Goal: Navigation & Orientation: Find specific page/section

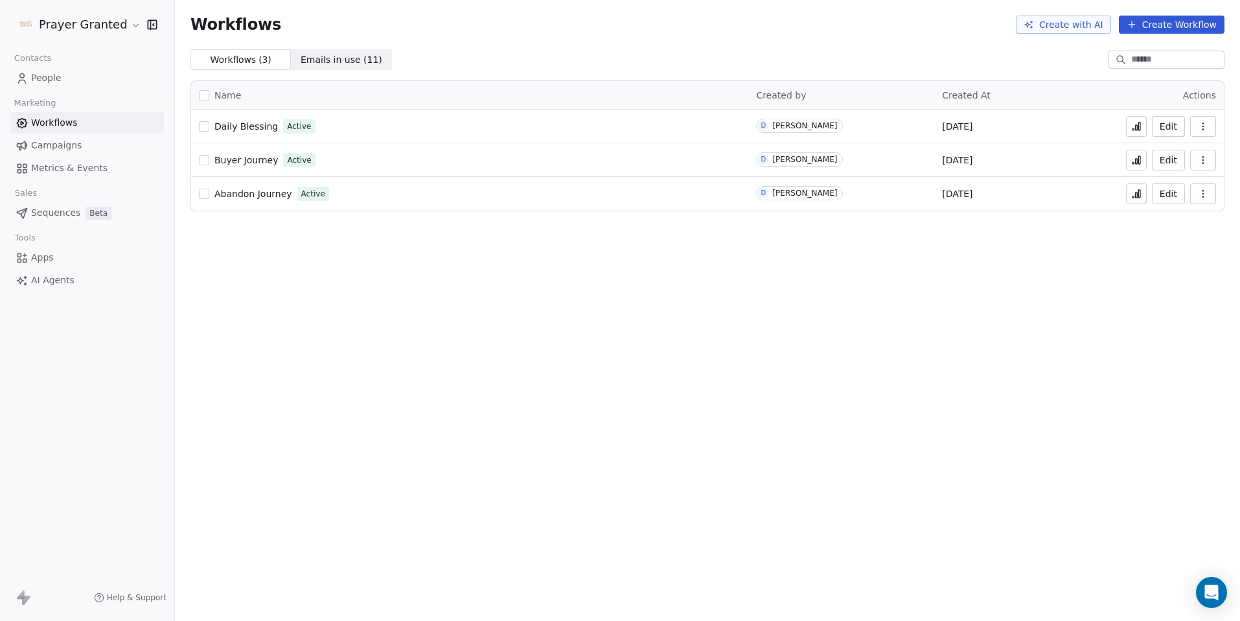
click at [236, 162] on span "Buyer Journey" at bounding box center [245, 160] width 63 height 10
click at [1136, 161] on icon at bounding box center [1137, 161] width 2 height 5
click at [228, 194] on span "Abandon Journey" at bounding box center [253, 194] width 78 height 10
click at [1139, 192] on icon at bounding box center [1139, 194] width 2 height 8
click at [45, 75] on span "People" at bounding box center [46, 78] width 30 height 14
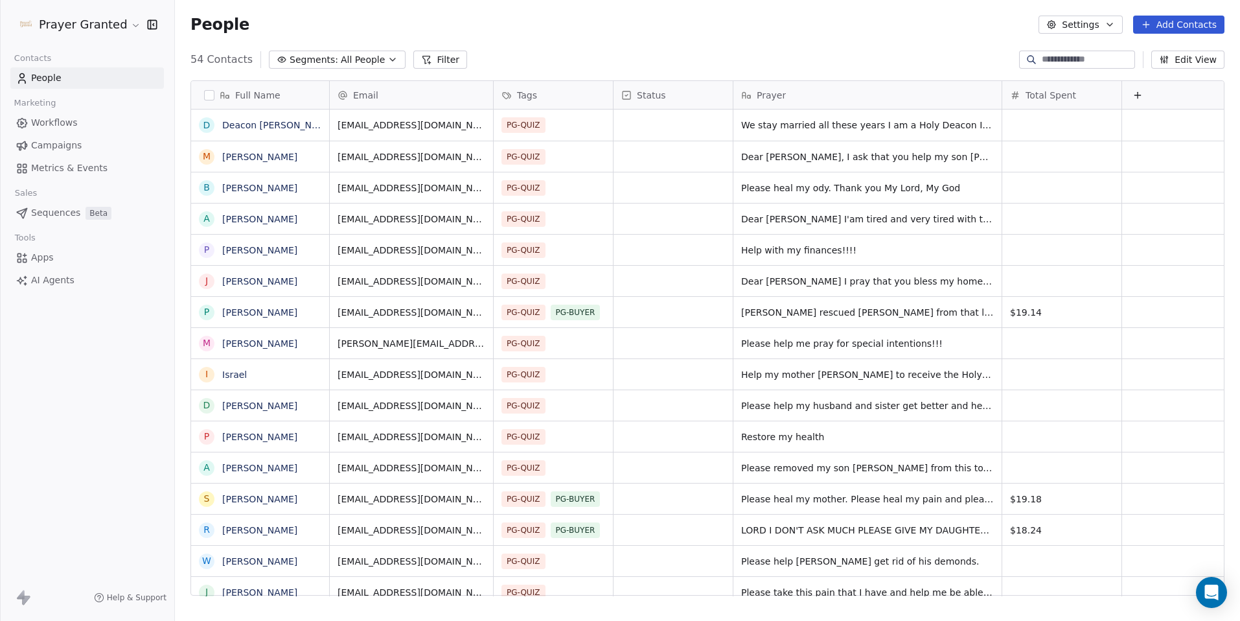
click at [812, 45] on div "People Settings Add Contacts" at bounding box center [707, 24] width 1065 height 49
click at [830, 44] on div "People Settings Add Contacts" at bounding box center [707, 24] width 1065 height 49
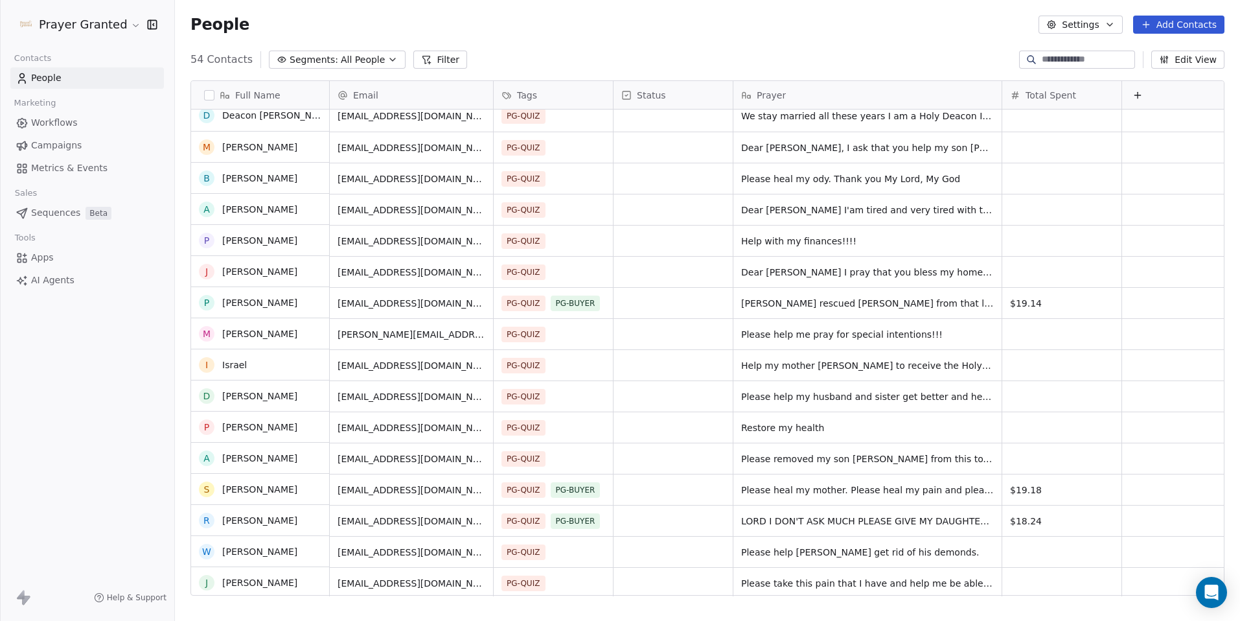
scroll to position [10, 0]
click at [914, 56] on div "54 Contacts Segments: All People Filter Edit View" at bounding box center [707, 59] width 1065 height 21
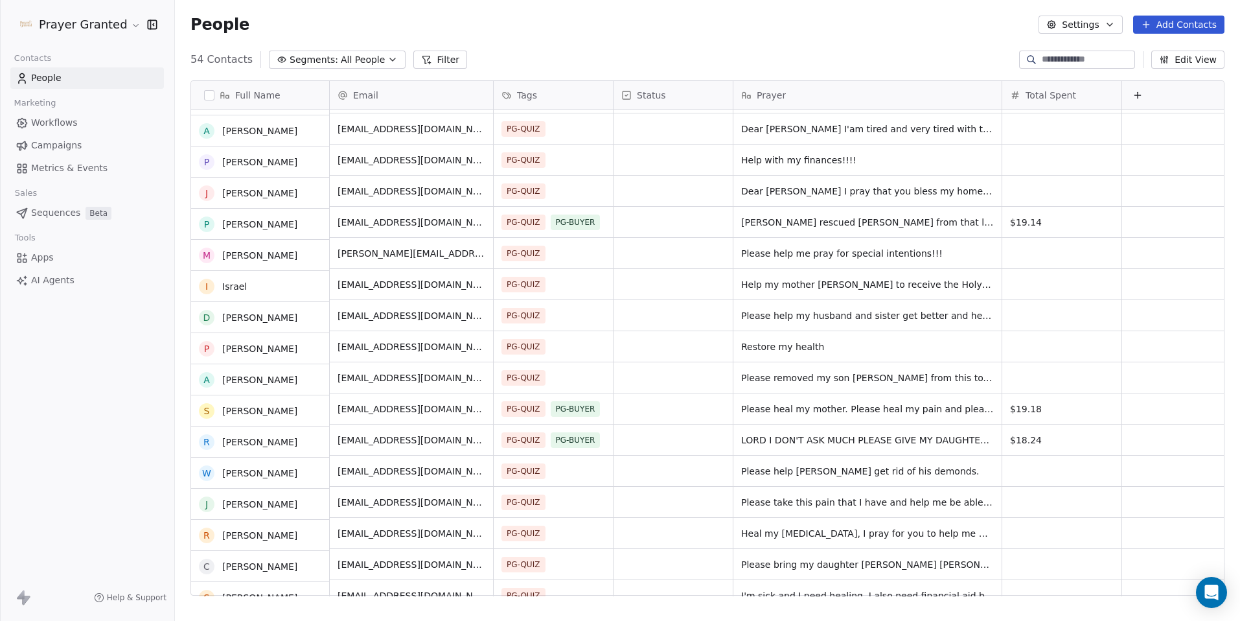
scroll to position [93, 0]
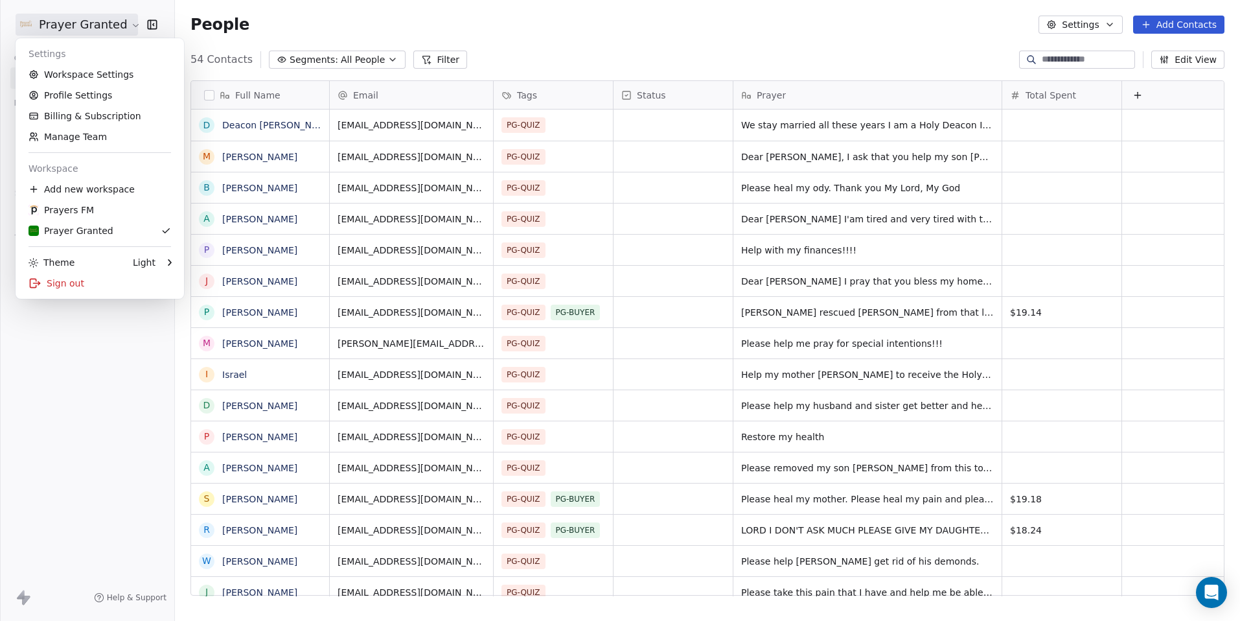
click at [74, 29] on html "Prayer Granted Contacts People Marketing Workflows Campaigns Metrics & Events S…" at bounding box center [620, 310] width 1240 height 621
click at [70, 74] on link "Workspace Settings" at bounding box center [100, 74] width 158 height 21
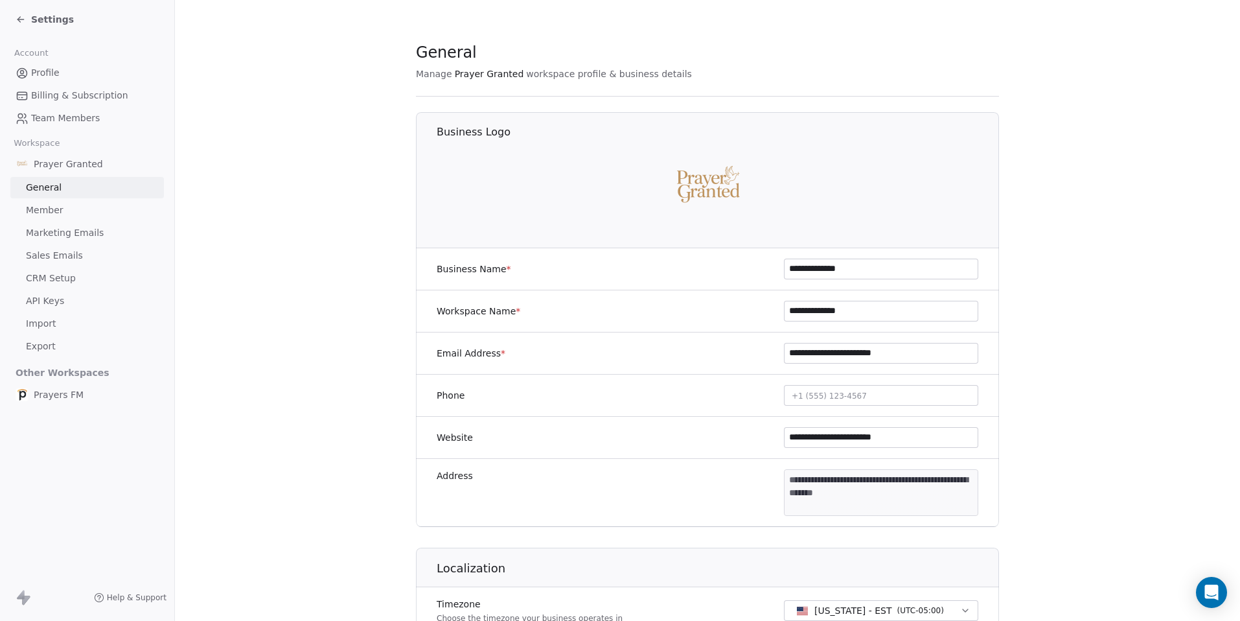
click at [72, 95] on span "Billing & Subscription" at bounding box center [79, 96] width 97 height 14
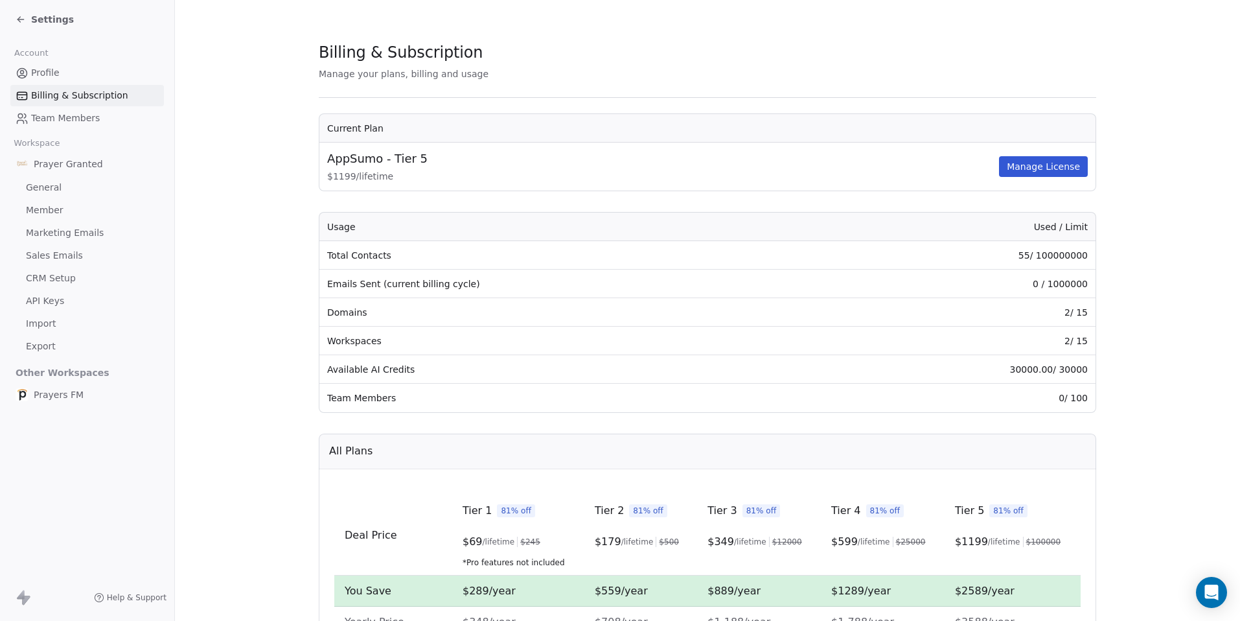
click at [45, 21] on span "Settings" at bounding box center [52, 19] width 43 height 13
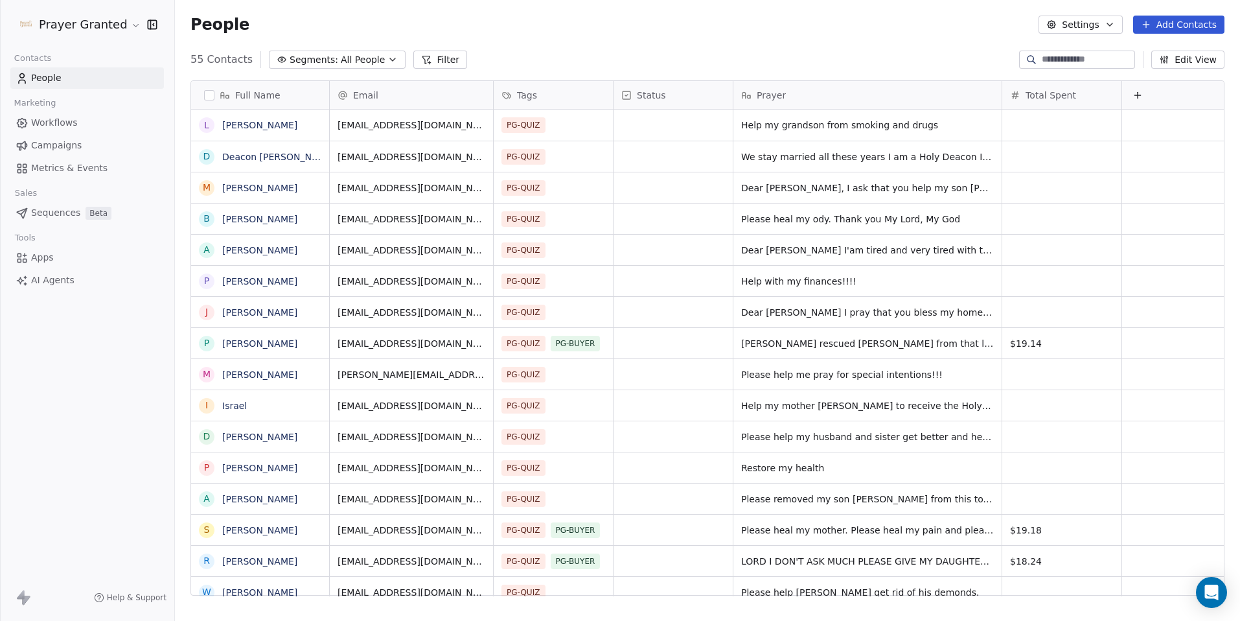
scroll to position [536, 1055]
click at [41, 78] on span "People" at bounding box center [46, 78] width 30 height 14
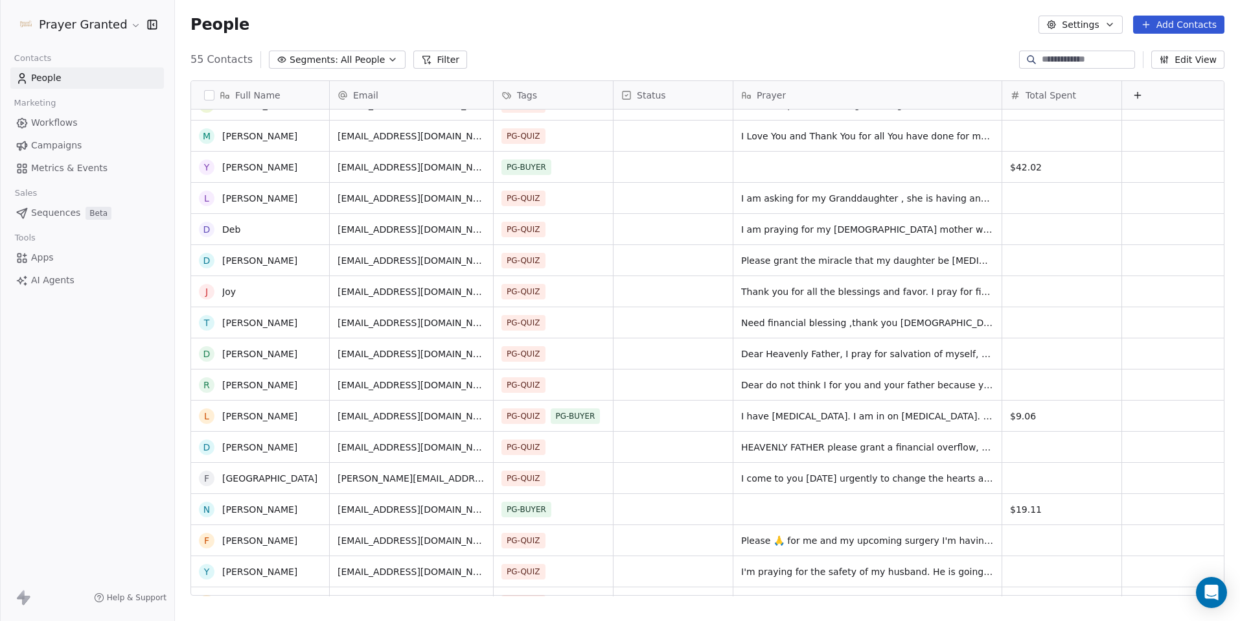
scroll to position [720, 0]
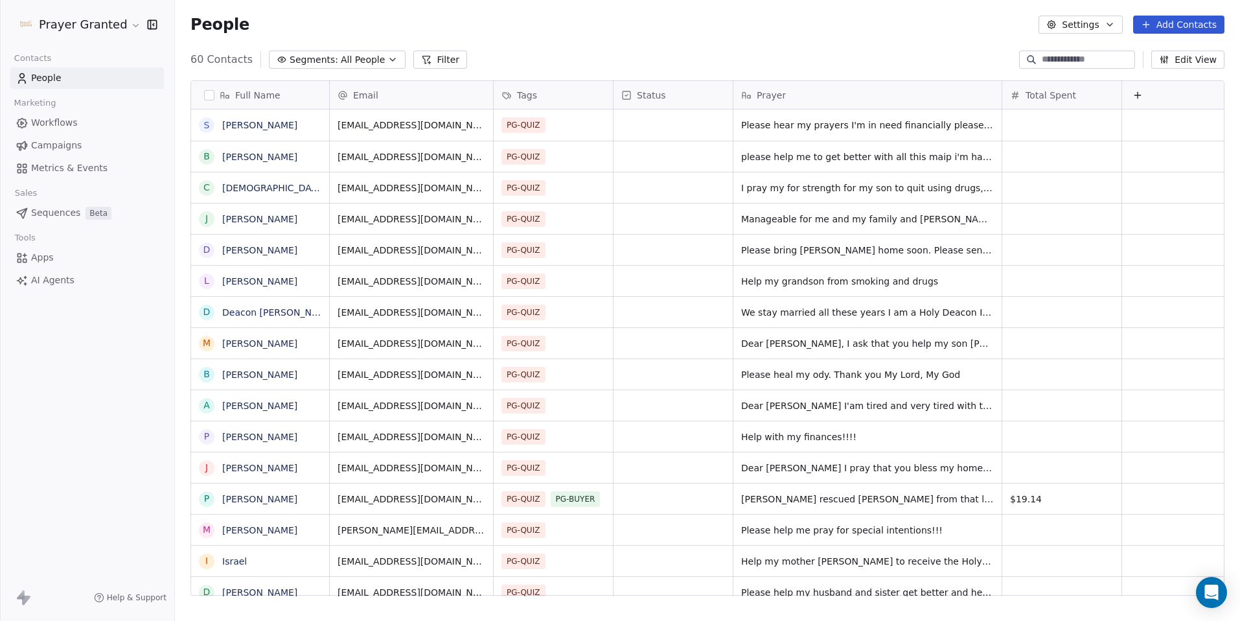
click at [57, 126] on span "Workflows" at bounding box center [54, 123] width 47 height 14
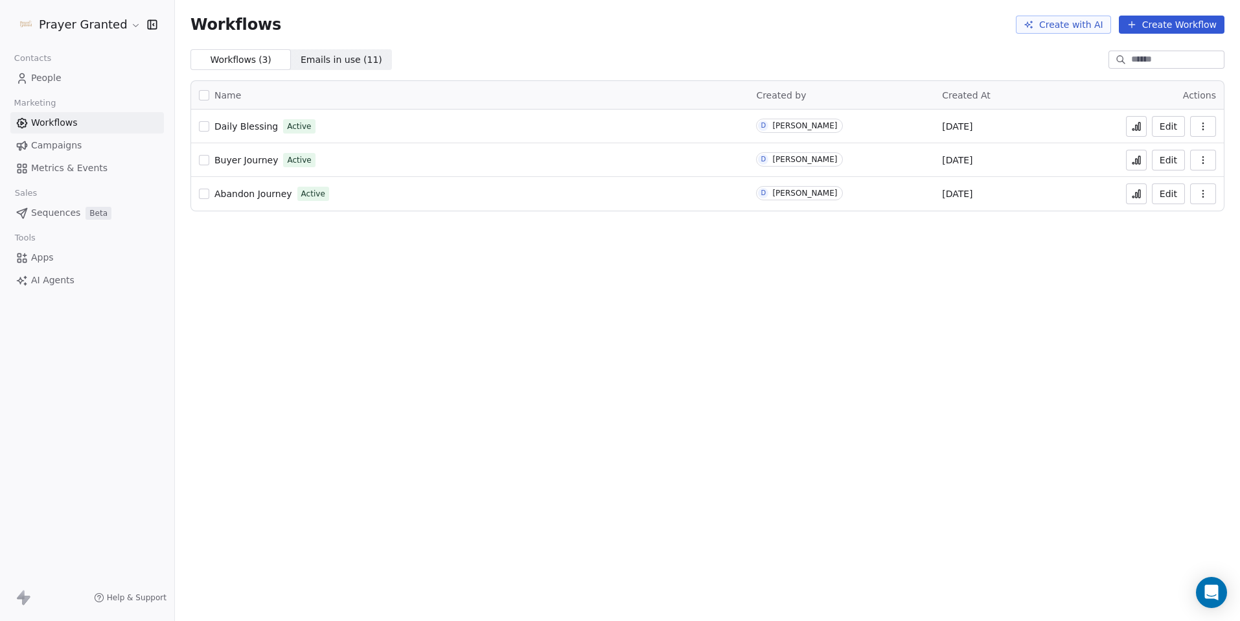
click at [1139, 196] on icon at bounding box center [1136, 194] width 10 height 10
click at [52, 81] on span "People" at bounding box center [46, 78] width 30 height 14
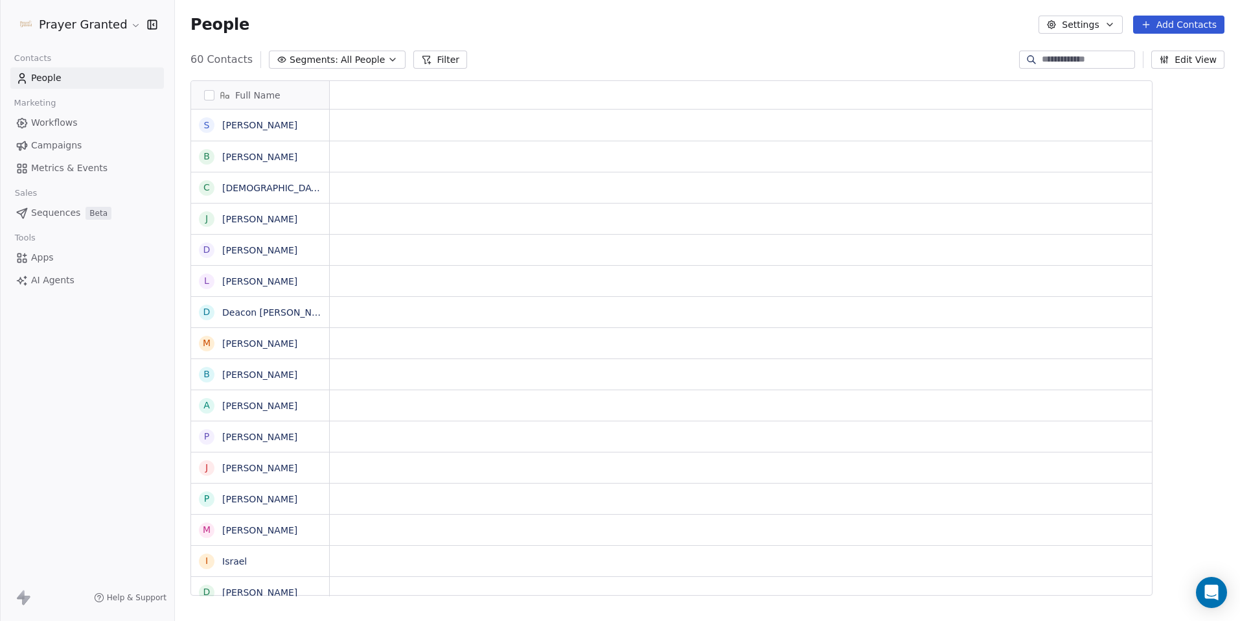
scroll to position [536, 1055]
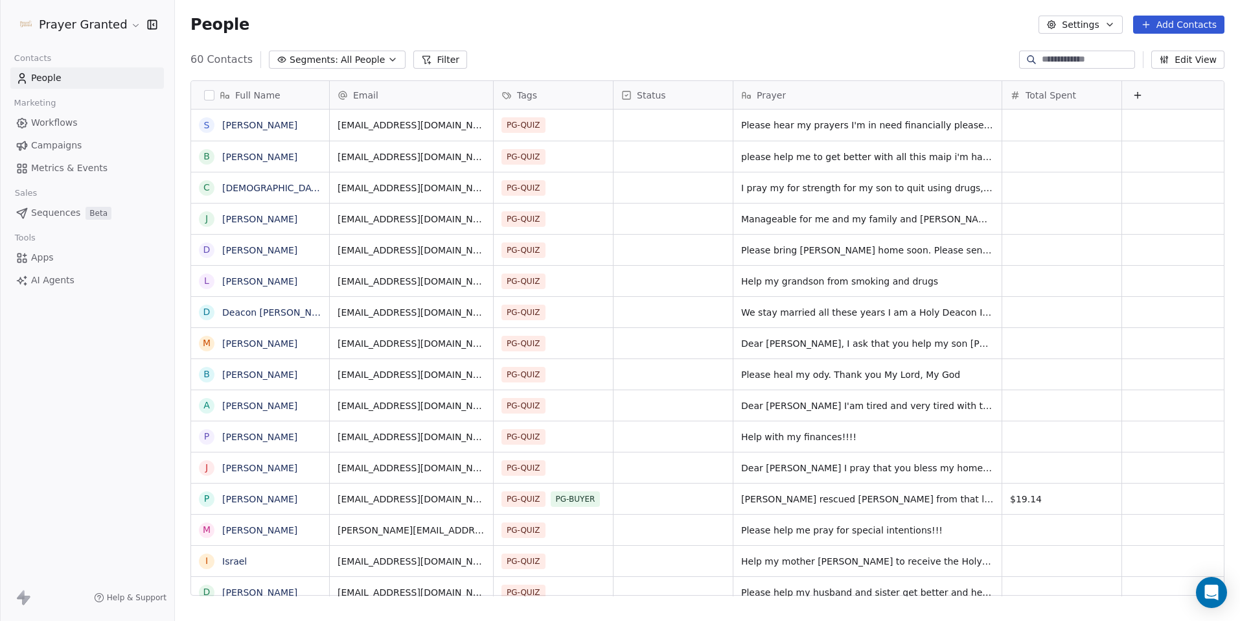
scroll to position [536, 1055]
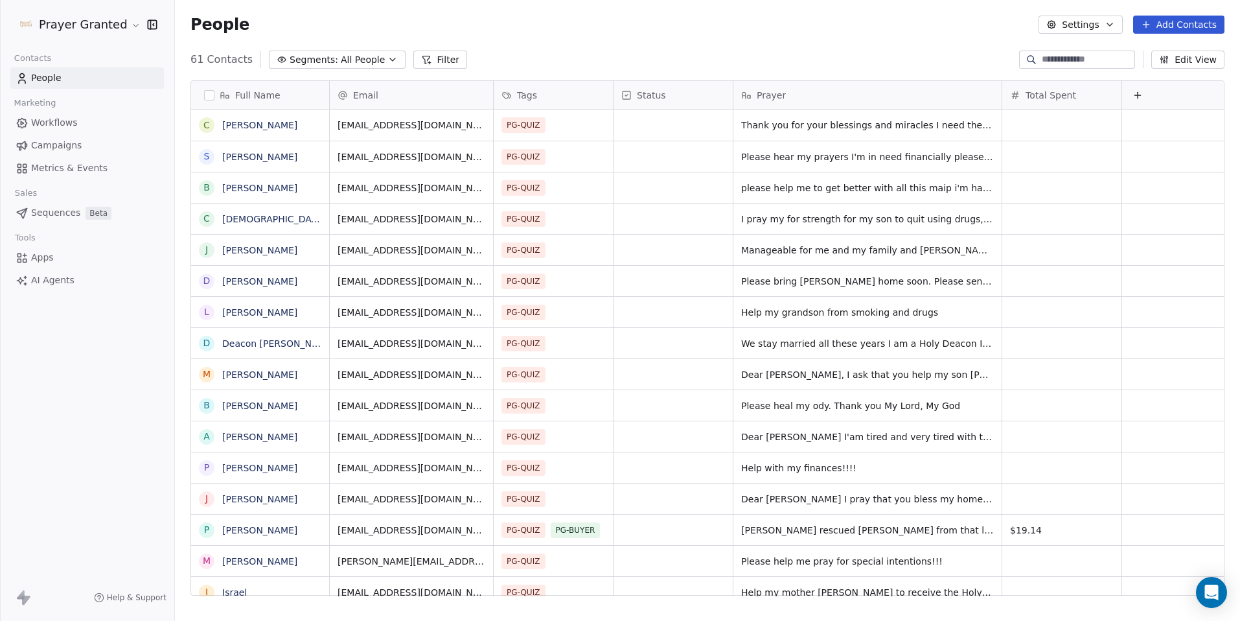
scroll to position [536, 1055]
click at [259, 222] on link "[DEMOGRAPHIC_DATA]" at bounding box center [273, 219] width 103 height 10
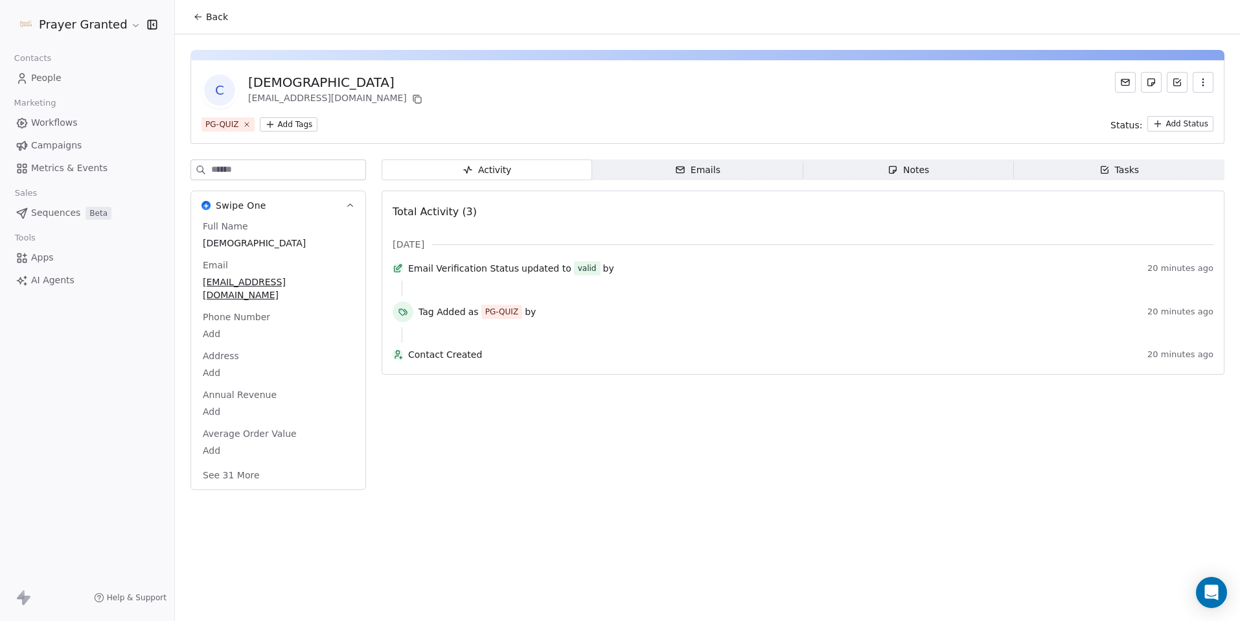
click at [276, 123] on html "Prayer Granted Contacts People Marketing Workflows Campaigns Metrics & Events S…" at bounding box center [620, 310] width 1240 height 621
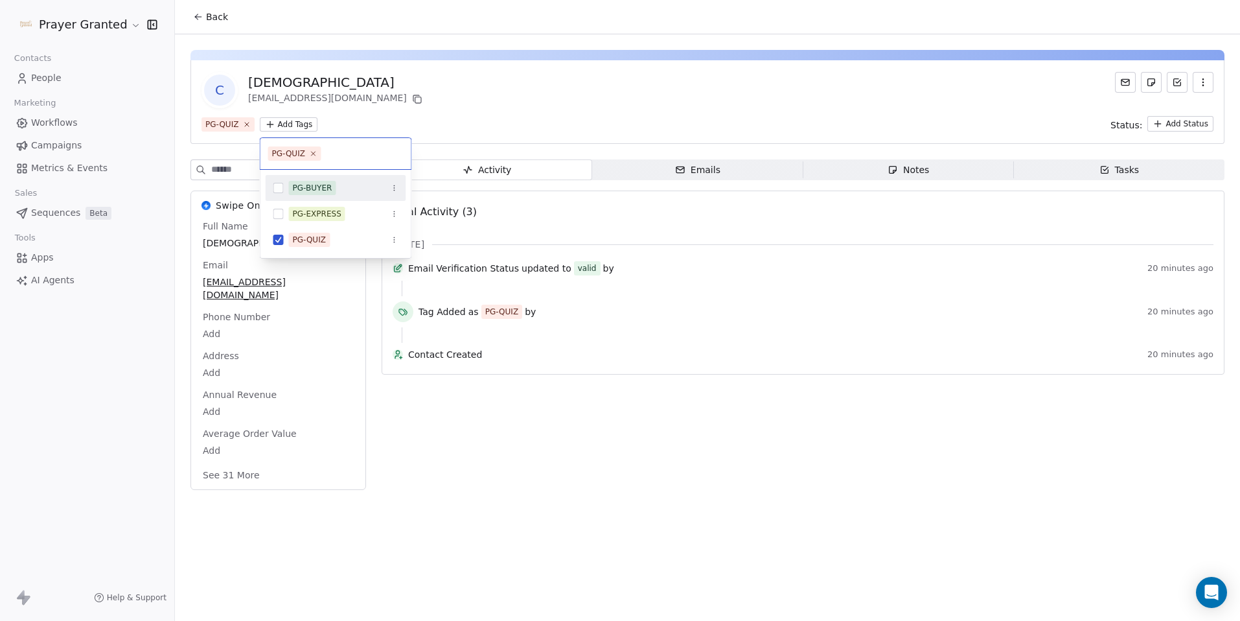
click at [176, 95] on html "Prayer Granted Contacts People Marketing Workflows Campaigns Metrics & Events S…" at bounding box center [620, 310] width 1240 height 621
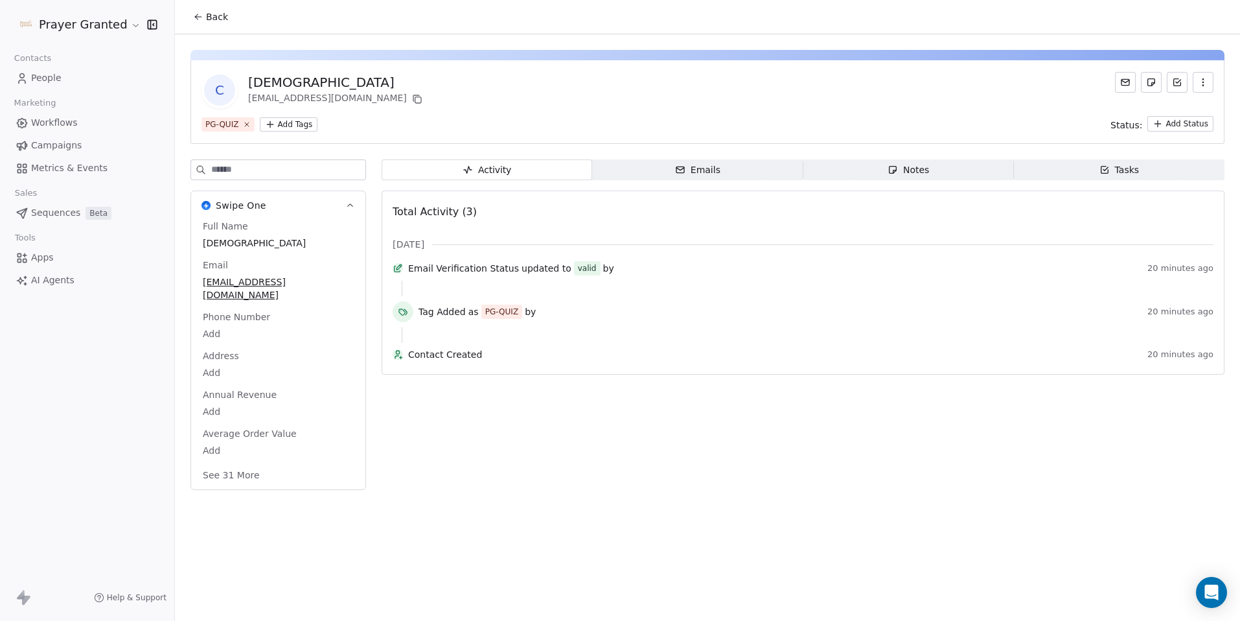
click at [208, 20] on span "Back" at bounding box center [217, 16] width 22 height 13
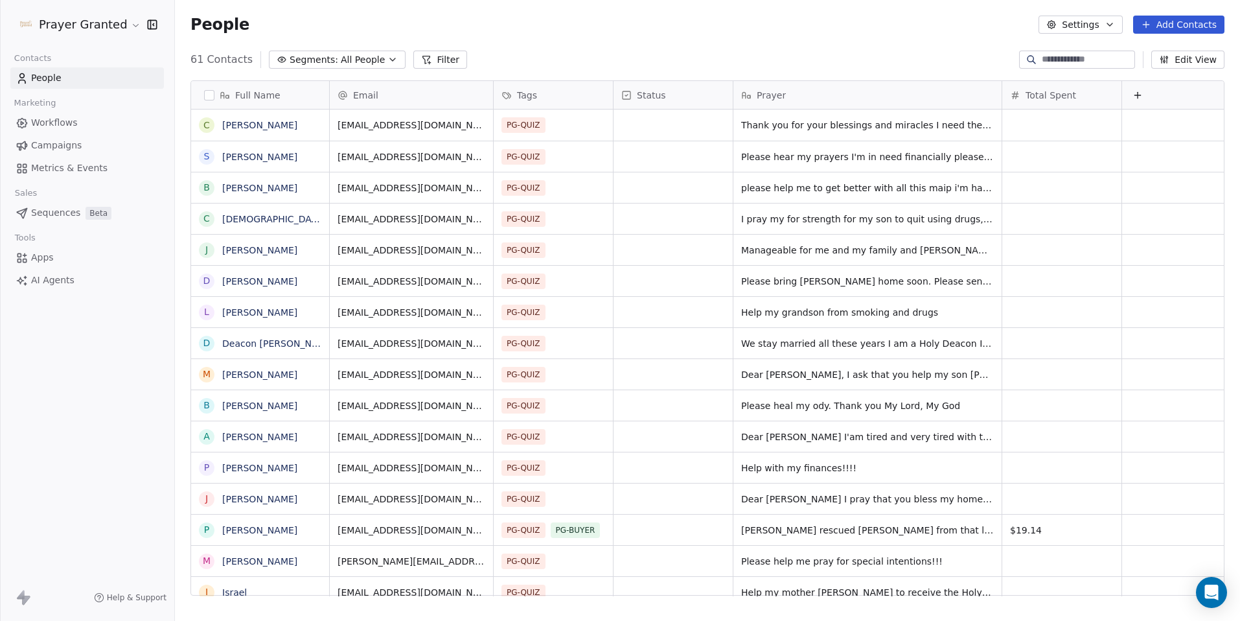
scroll to position [536, 1055]
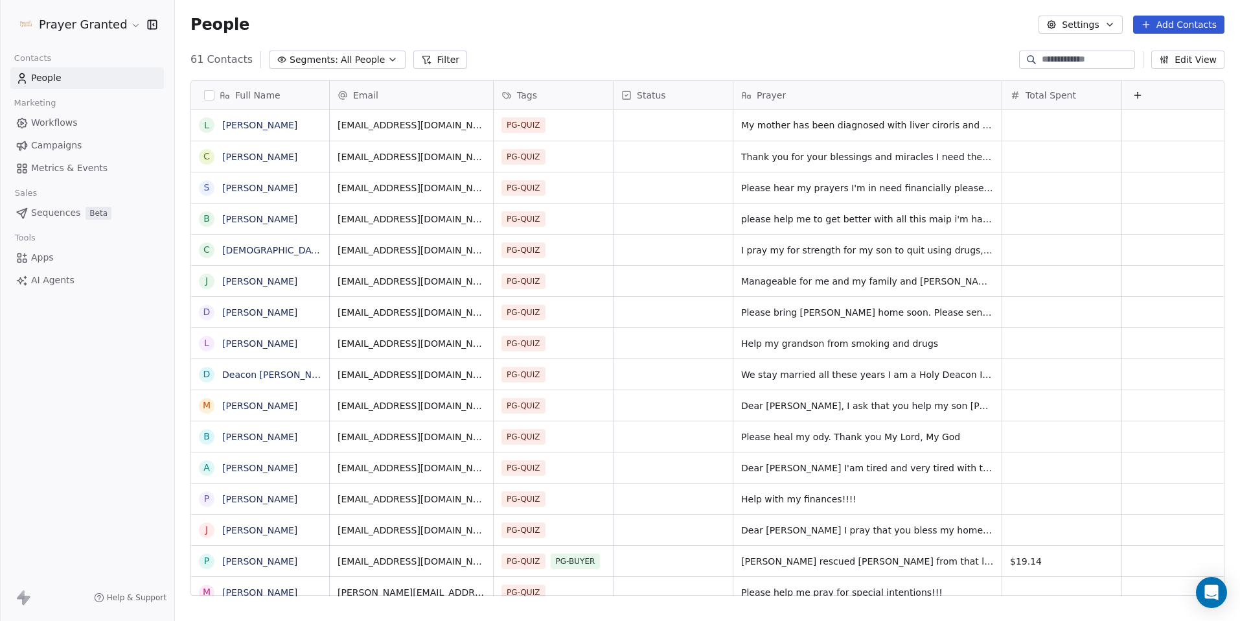
click at [181, 175] on div "Full Name L Laura C Cecilia S Sandra B BERNADETTE C Carmelita J Joann D Denise …" at bounding box center [707, 343] width 1065 height 546
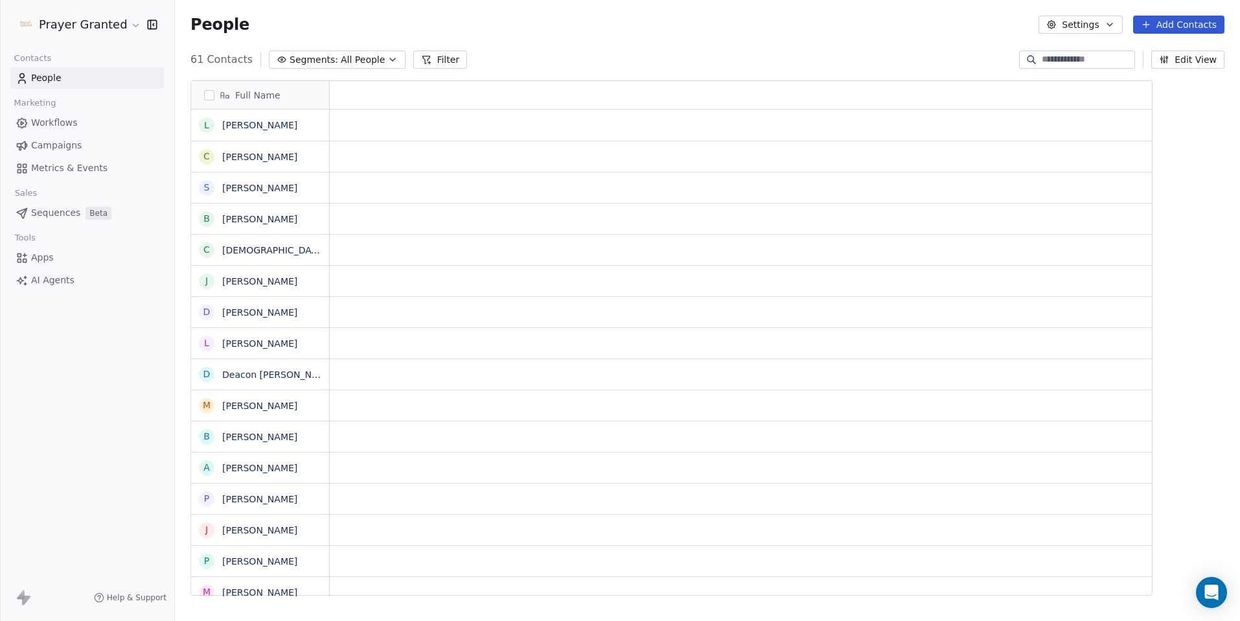
scroll to position [536, 1055]
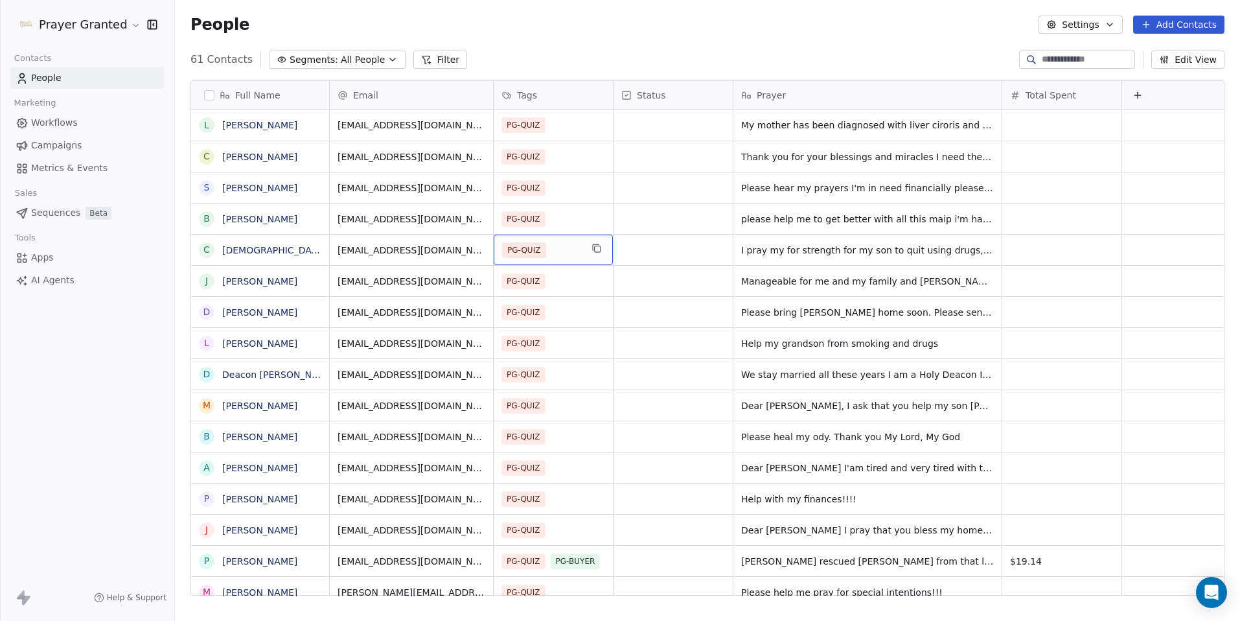
click at [573, 250] on div "PG-QUIZ" at bounding box center [541, 250] width 79 height 16
click at [563, 247] on div "PG-QUIZ" at bounding box center [541, 250] width 79 height 16
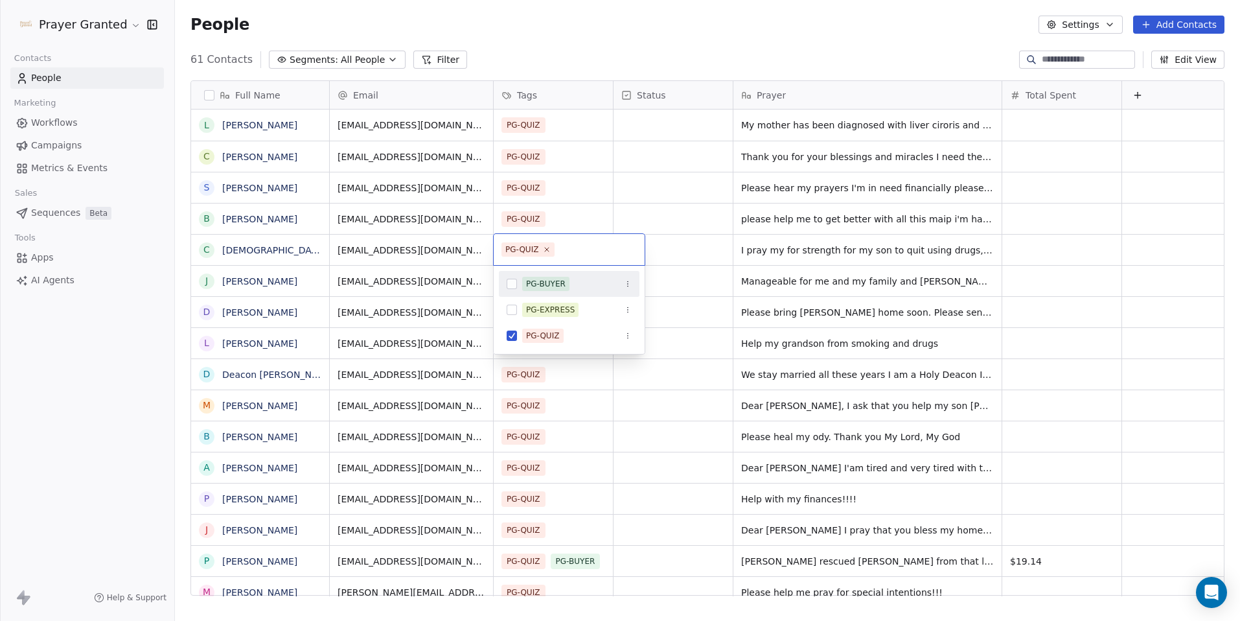
click at [513, 283] on button "Suggestions" at bounding box center [512, 284] width 10 height 10
click at [512, 279] on button "Suggestions" at bounding box center [512, 284] width 10 height 10
click at [683, 259] on html "Prayer Granted Contacts People Marketing Workflows Campaigns Metrics & Events S…" at bounding box center [620, 310] width 1240 height 621
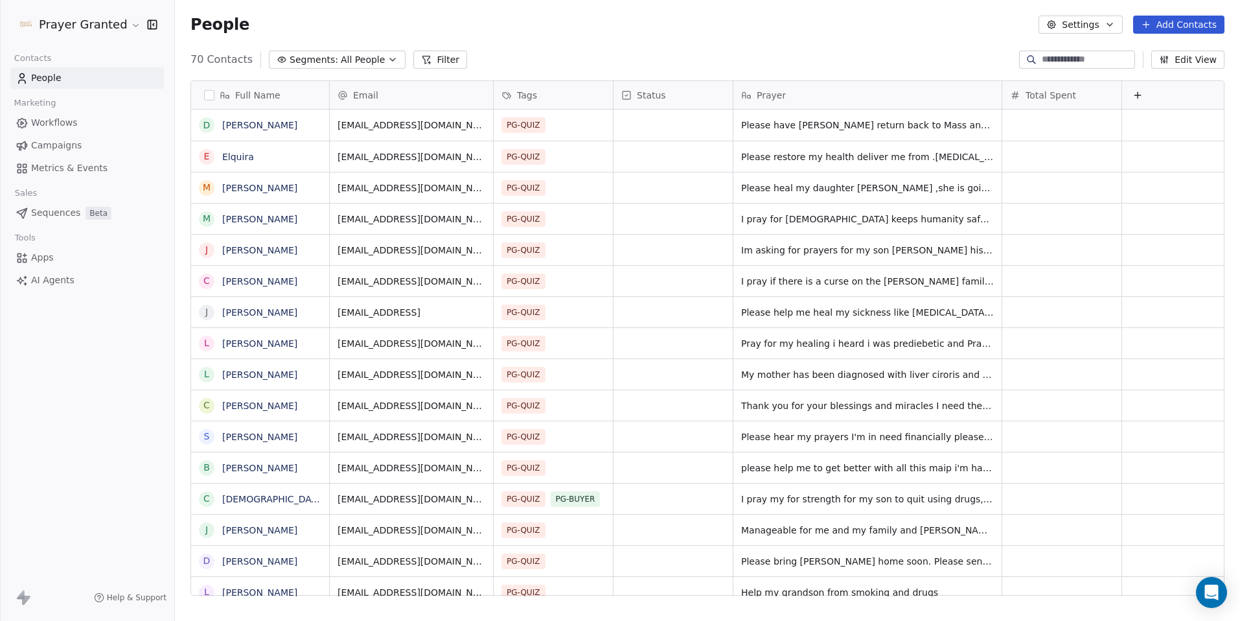
scroll to position [536, 1055]
